Goal: Task Accomplishment & Management: Use online tool/utility

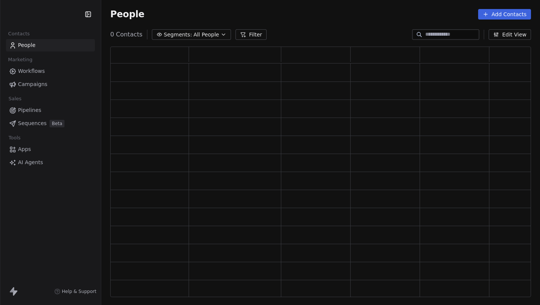
scroll to position [250, 421]
click at [28, 154] on link "Apps" at bounding box center [50, 149] width 89 height 12
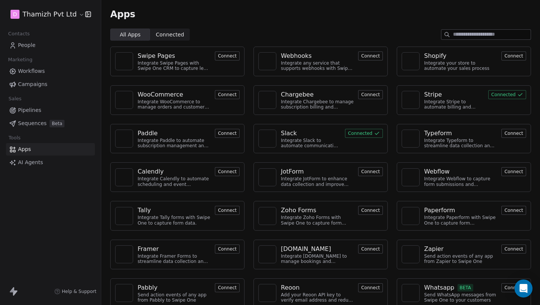
click at [368, 133] on button "Connected" at bounding box center [364, 133] width 38 height 9
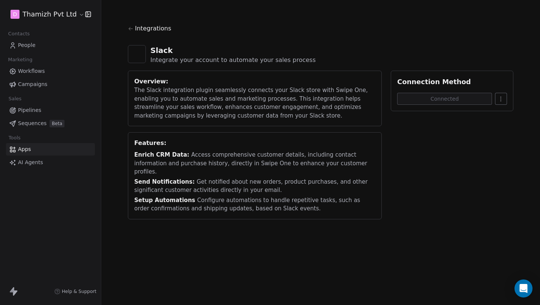
click at [505, 96] on html "D Thamizh Pvt Ltd Contacts People Marketing Workflows Campaigns Sales Pipelines…" at bounding box center [270, 152] width 540 height 305
click at [506, 117] on div "Disconnect" at bounding box center [511, 115] width 47 height 12
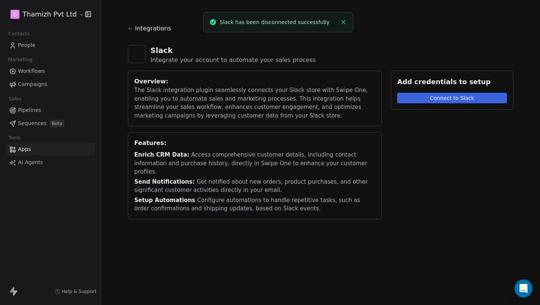
click at [463, 96] on button "Connect to Slack" at bounding box center [452, 98] width 110 height 11
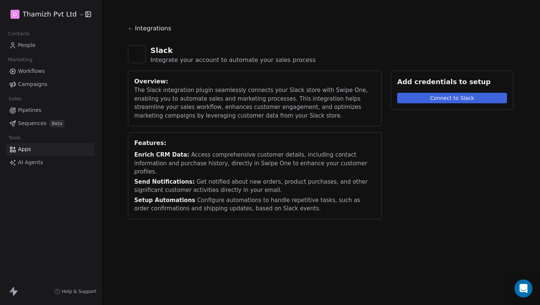
click at [311, 134] on div "Features: Enrich CRM Data: Access comprehensive customer details, including con…" at bounding box center [255, 175] width 254 height 87
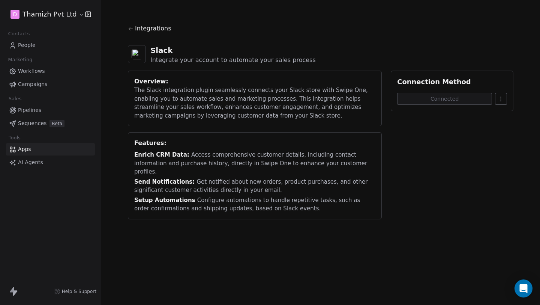
click at [29, 72] on span "Workflows" at bounding box center [31, 71] width 27 height 8
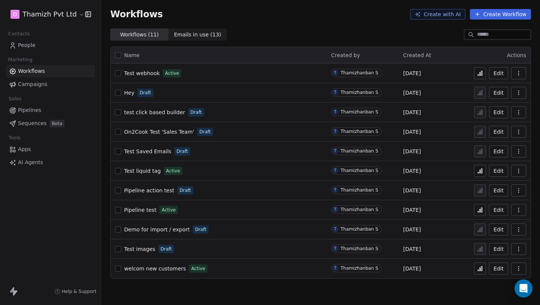
click at [150, 72] on span "Test webhook" at bounding box center [142, 73] width 36 height 6
